Goal: Task Accomplishment & Management: Manage account settings

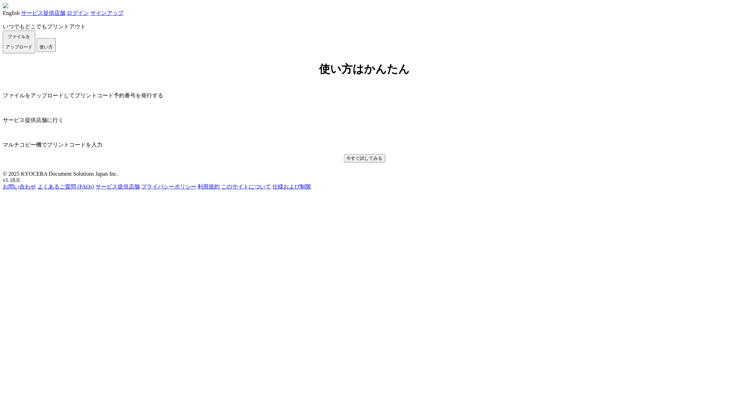
click at [33, 49] on span "ファイルを ​​アップロード" at bounding box center [19, 42] width 27 height 16
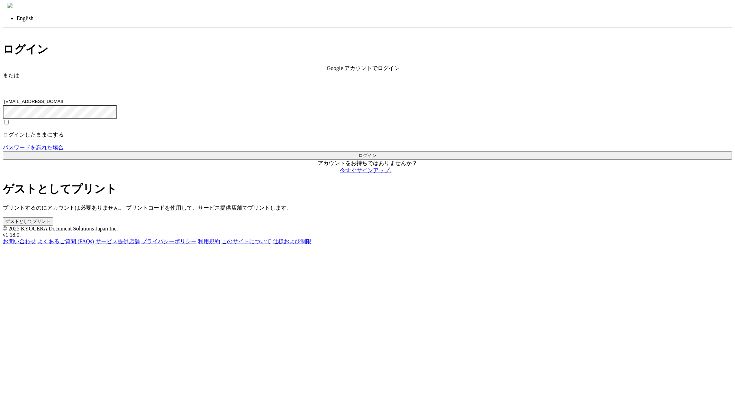
click at [53, 217] on button "ゲストとしてプリント" at bounding box center [28, 221] width 51 height 8
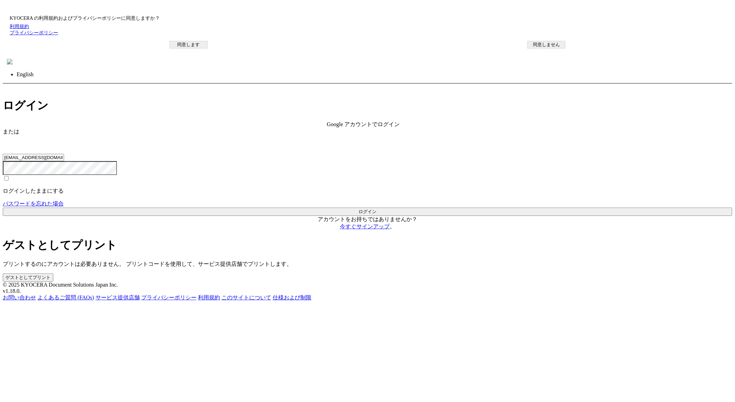
click at [208, 48] on button "同意します" at bounding box center [189, 45] width 38 height 8
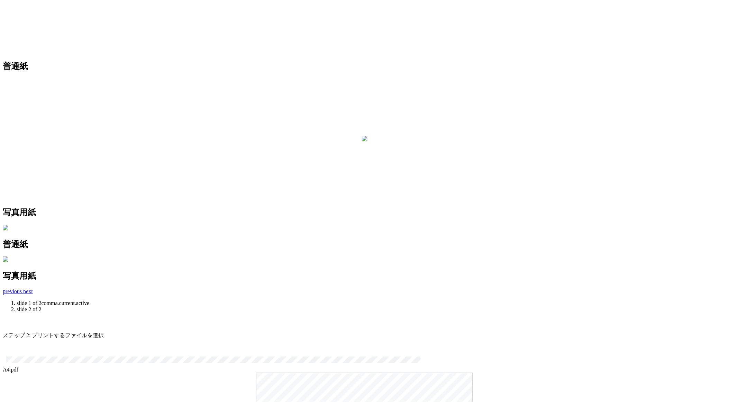
scroll to position [125, 0]
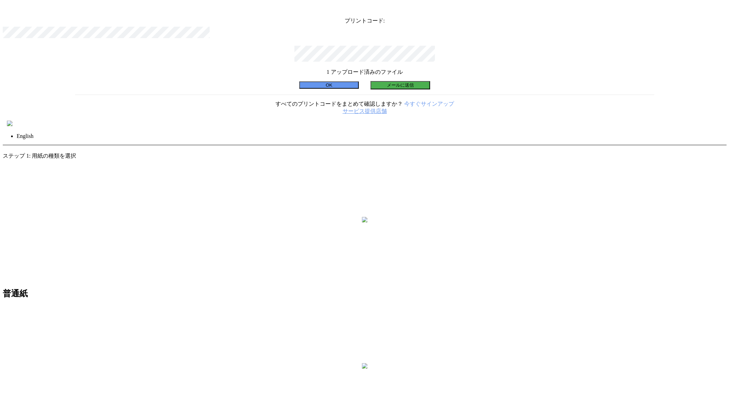
click at [332, 89] on button "OK" at bounding box center [329, 84] width 60 height 7
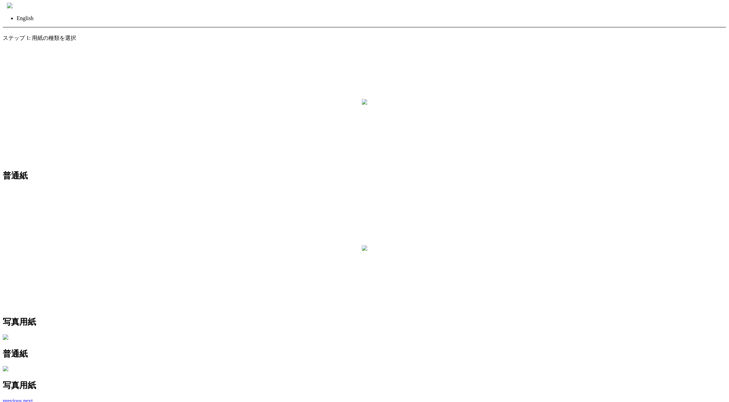
click at [368, 245] on div at bounding box center [365, 248] width 6 height 7
click at [362, 105] on img at bounding box center [365, 102] width 6 height 6
click at [14, 28] on link "戻る" at bounding box center [8, 31] width 11 height 6
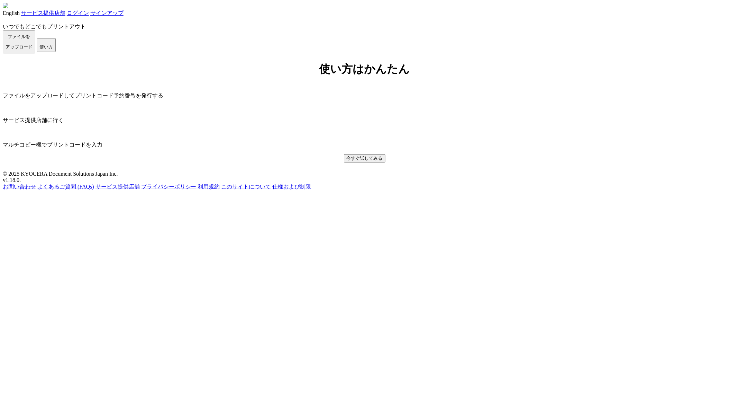
click at [89, 13] on link "ログイン" at bounding box center [78, 13] width 22 height 6
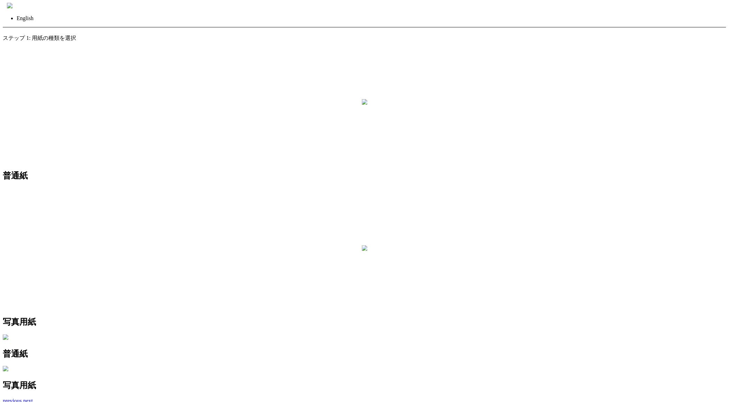
click at [12, 8] on img at bounding box center [10, 6] width 6 height 6
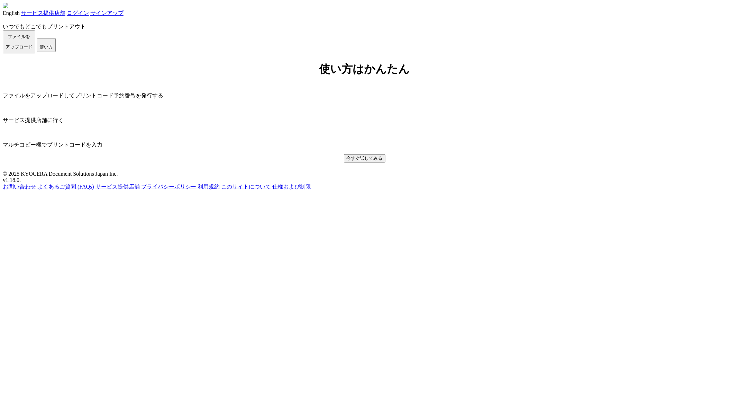
click at [89, 16] on link "ログイン" at bounding box center [78, 13] width 22 height 6
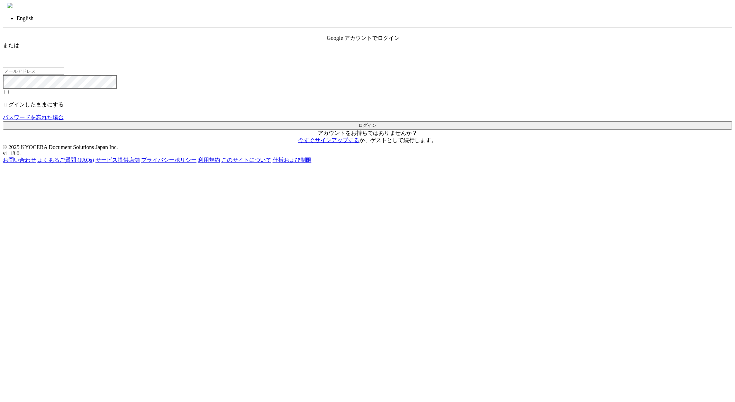
type input "[EMAIL_ADDRESS][DOMAIN_NAME]"
click at [375, 41] on span "Google アカウントでログイン" at bounding box center [363, 38] width 73 height 6
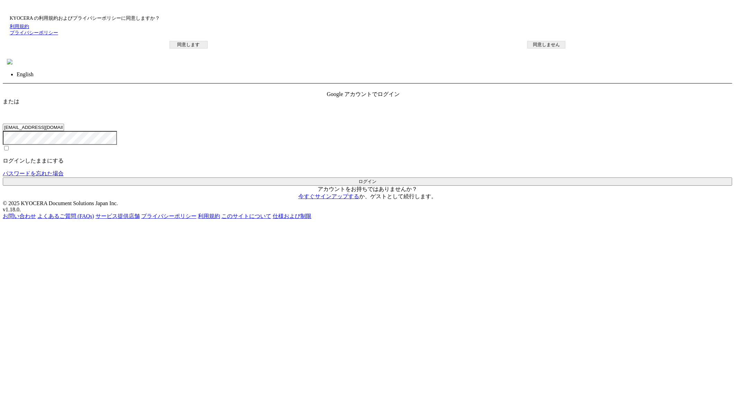
click at [208, 48] on button "同意します" at bounding box center [189, 45] width 38 height 8
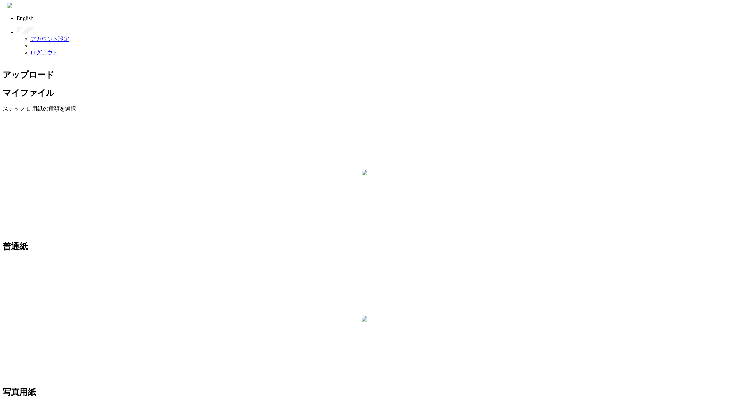
click at [12, 8] on img at bounding box center [10, 6] width 6 height 6
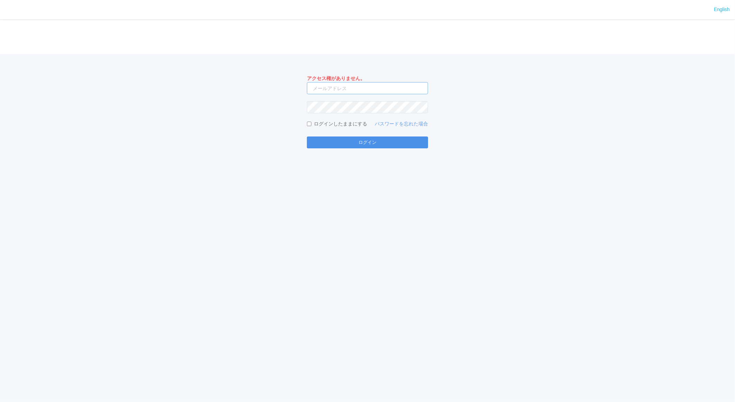
type input "[EMAIL_ADDRESS][DOMAIN_NAME]"
click at [369, 143] on button "ログイン" at bounding box center [367, 142] width 121 height 12
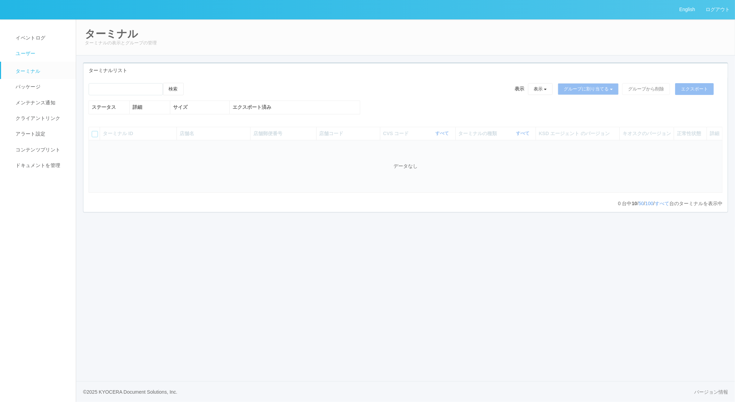
click at [15, 51] on span "ユーザー" at bounding box center [24, 54] width 21 height 6
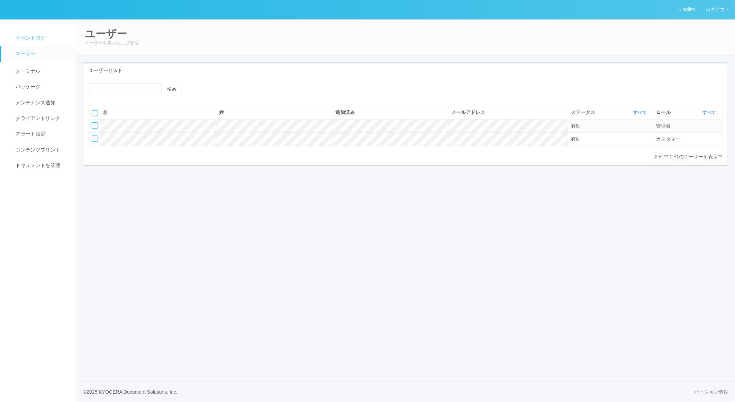
click at [26, 37] on span "イベントログ" at bounding box center [29, 38] width 31 height 6
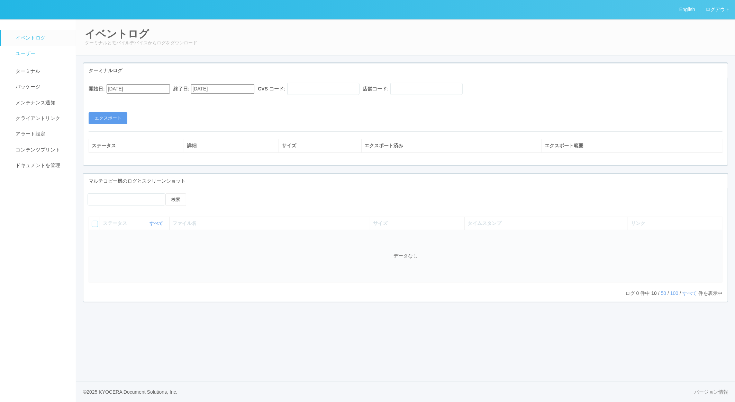
click at [29, 54] on span "ユーザー" at bounding box center [24, 54] width 21 height 6
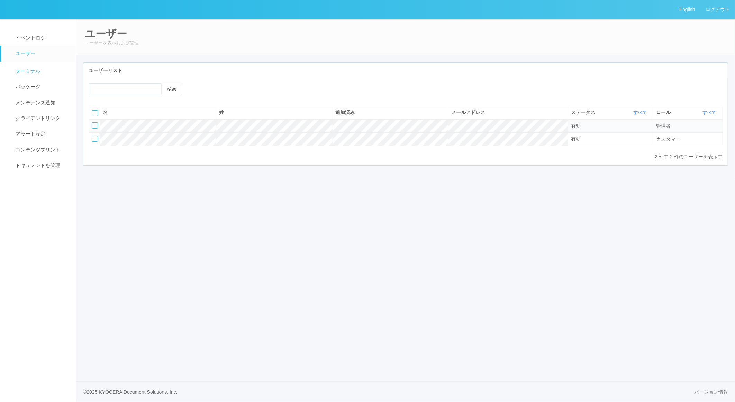
click at [29, 72] on span "ターミナル" at bounding box center [27, 71] width 27 height 6
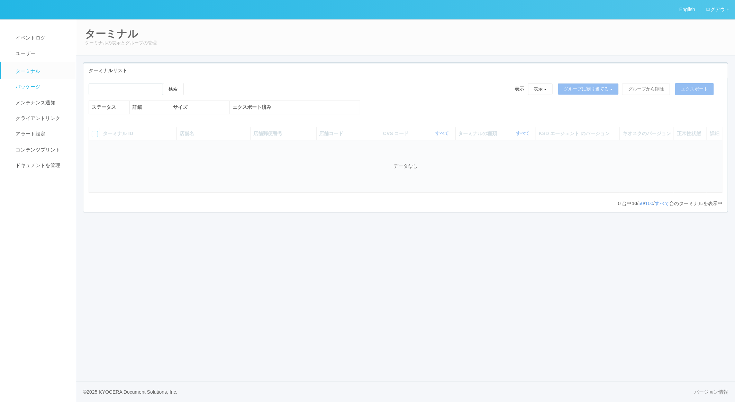
click at [29, 88] on span "パッケージ" at bounding box center [27, 87] width 27 height 6
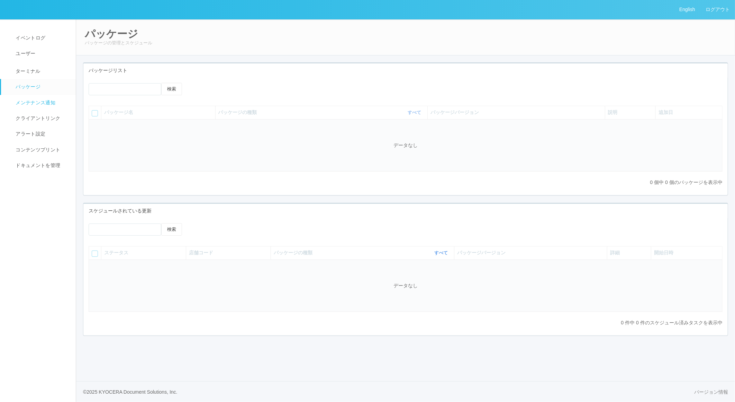
click at [29, 105] on span "メンテナンス通知" at bounding box center [35, 103] width 42 height 6
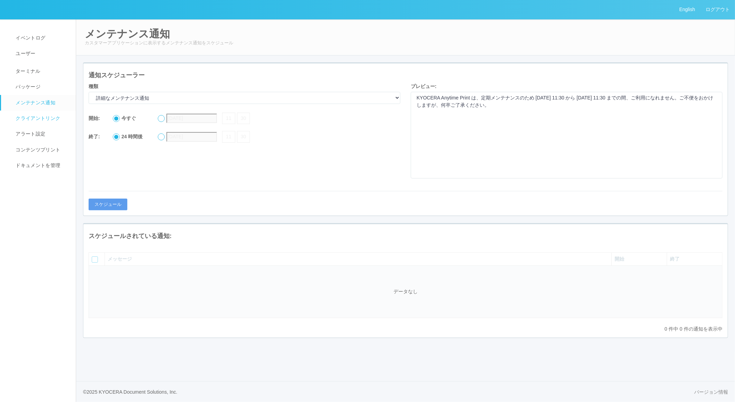
click at [27, 120] on span "クライアントリンク" at bounding box center [37, 118] width 46 height 6
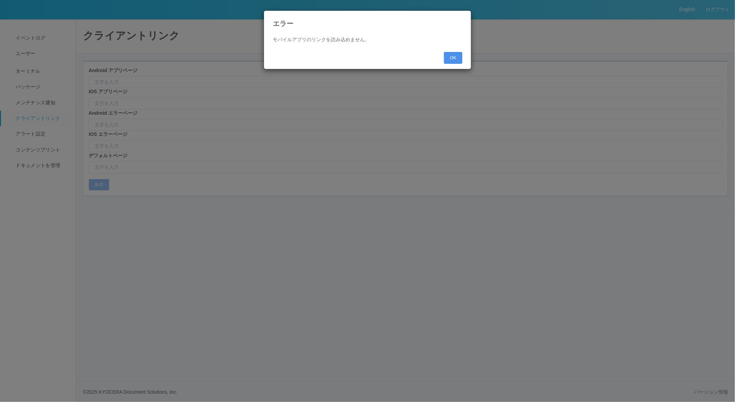
click at [449, 56] on button "OK" at bounding box center [453, 58] width 18 height 12
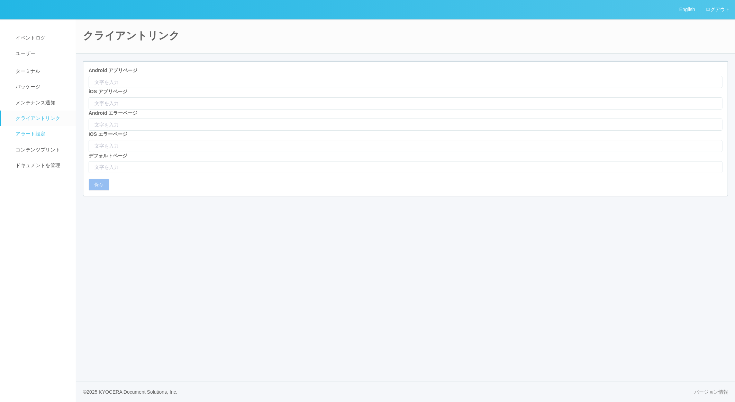
click at [38, 129] on link "アラート設定" at bounding box center [41, 134] width 81 height 16
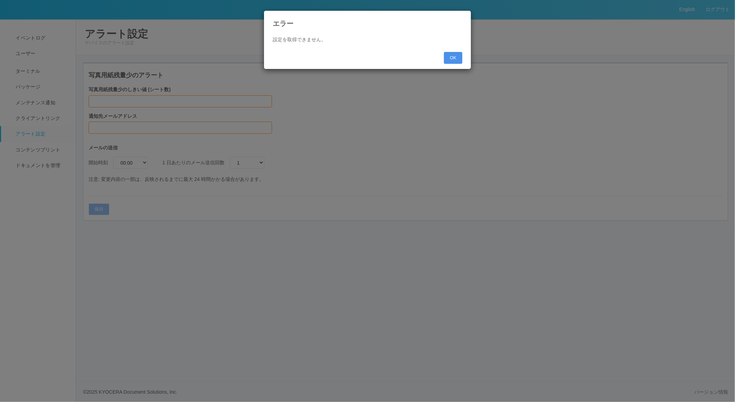
click at [453, 57] on button "OK" at bounding box center [453, 58] width 18 height 12
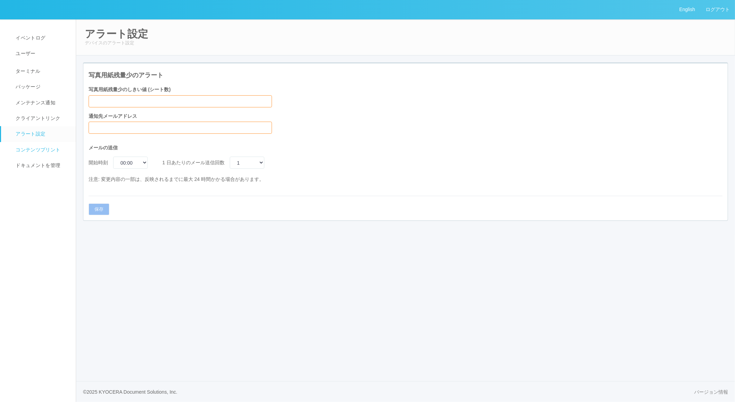
click at [54, 150] on span "コンテンツプリント" at bounding box center [37, 150] width 46 height 6
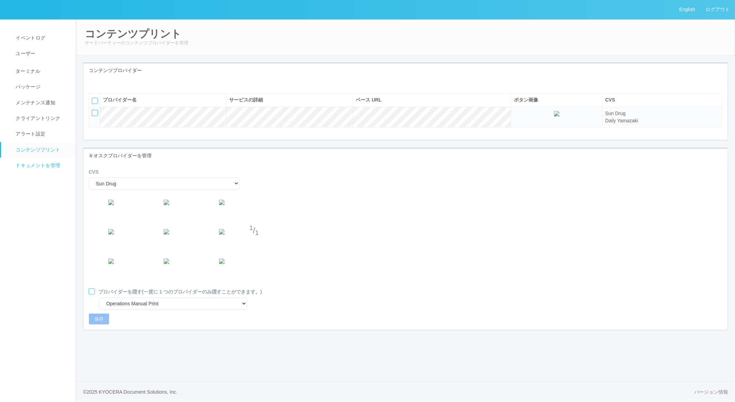
click at [44, 167] on span "ドキュメントを管理" at bounding box center [37, 165] width 46 height 6
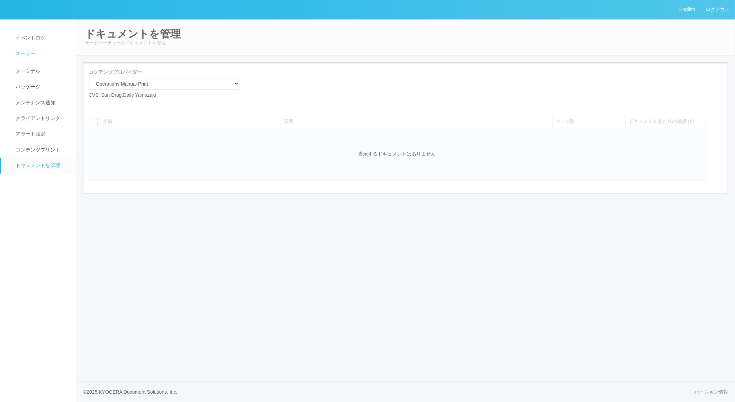
click at [35, 48] on link "ユーザー" at bounding box center [41, 54] width 81 height 16
